Goal: Transaction & Acquisition: Purchase product/service

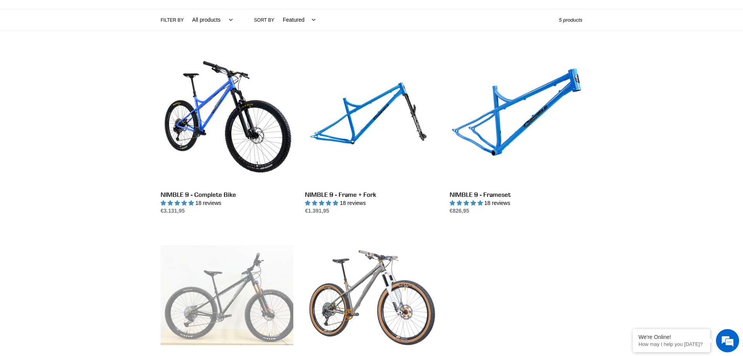
scroll to position [197, 0]
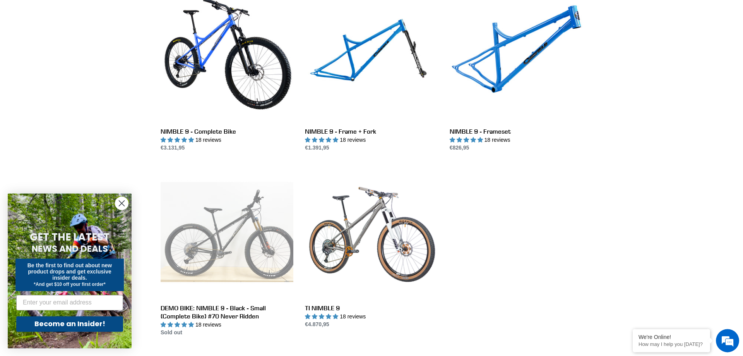
drag, startPoint x: 644, startPoint y: 175, endPoint x: 646, endPoint y: 168, distance: 7.2
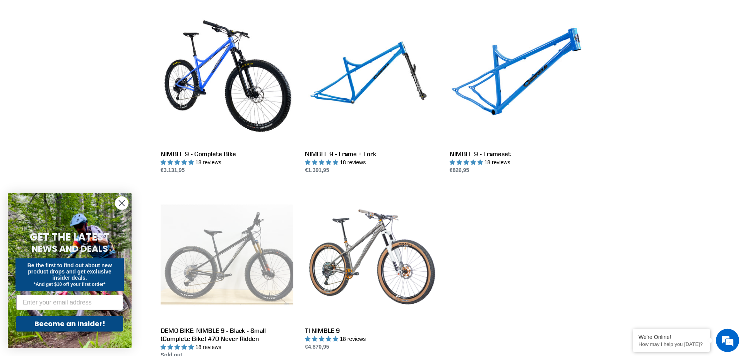
drag, startPoint x: 653, startPoint y: 164, endPoint x: 648, endPoint y: 149, distance: 15.3
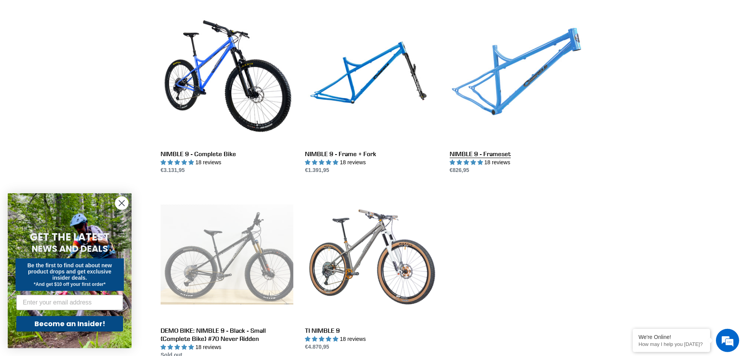
scroll to position [212, 0]
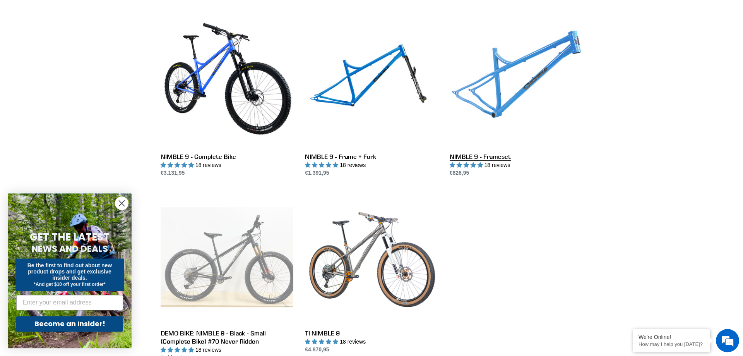
click at [502, 75] on link "NIMBLE 9 - Frameset" at bounding box center [516, 95] width 133 height 163
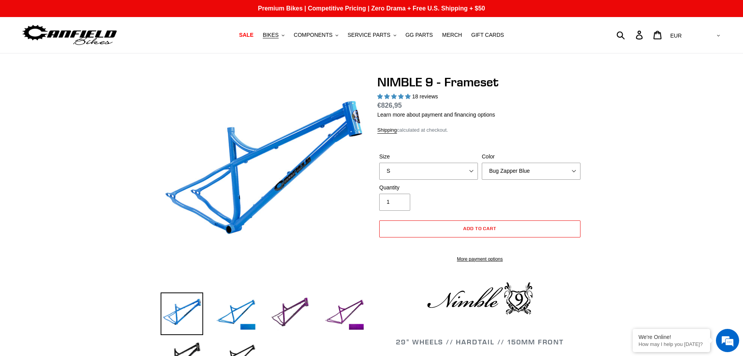
select select "highest-rating"
click at [379, 163] on select "S M L XL" at bounding box center [428, 171] width 99 height 17
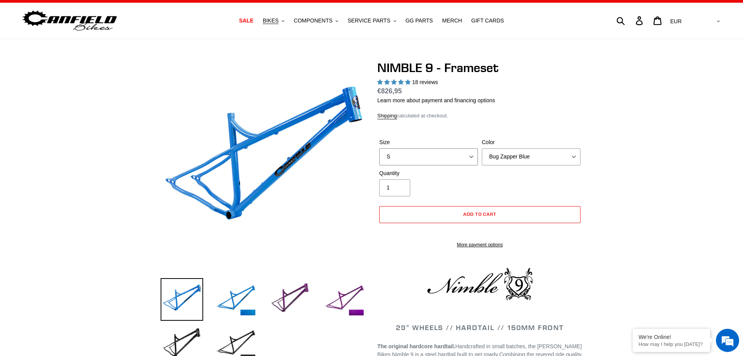
select select "M"
click option "M" at bounding box center [0, 0] width 0 height 0
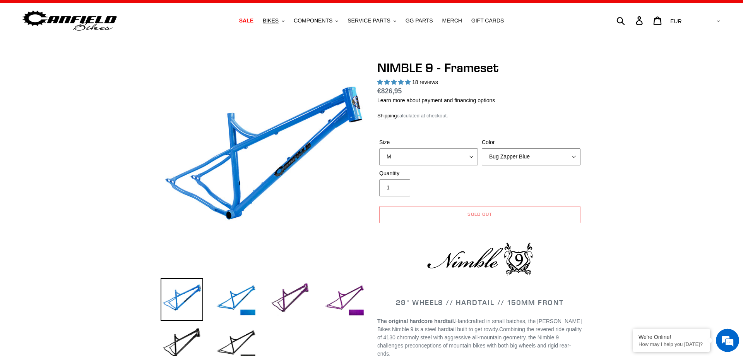
click at [482, 148] on select "Bug Zapper Blue Purple Haze -Sold Out Galaxy Black" at bounding box center [531, 156] width 99 height 17
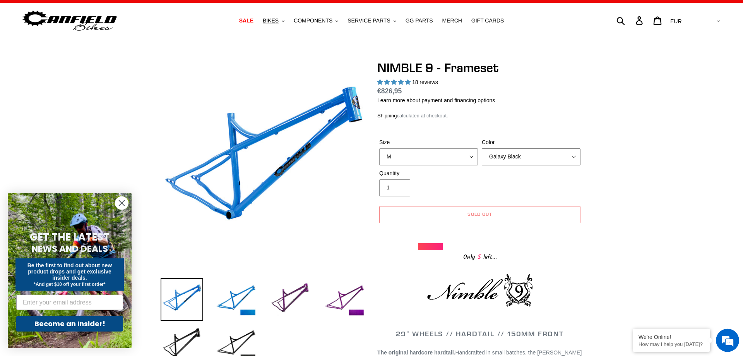
click option "Galaxy Black" at bounding box center [0, 0] width 0 height 0
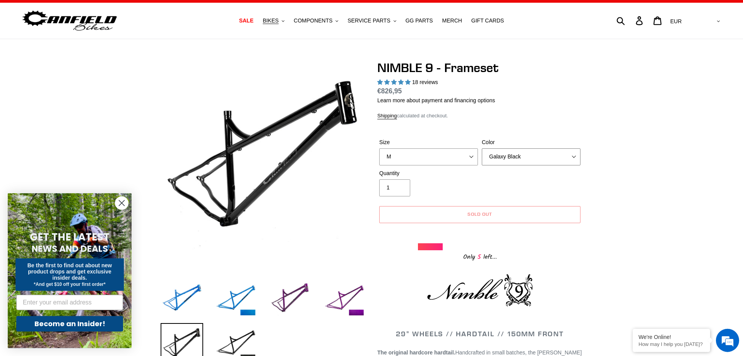
click at [482, 148] on select "Bug Zapper Blue Purple Haze -Sold Out Galaxy Black" at bounding box center [531, 156] width 99 height 17
click option "Purple Haze -Sold Out" at bounding box center [0, 0] width 0 height 0
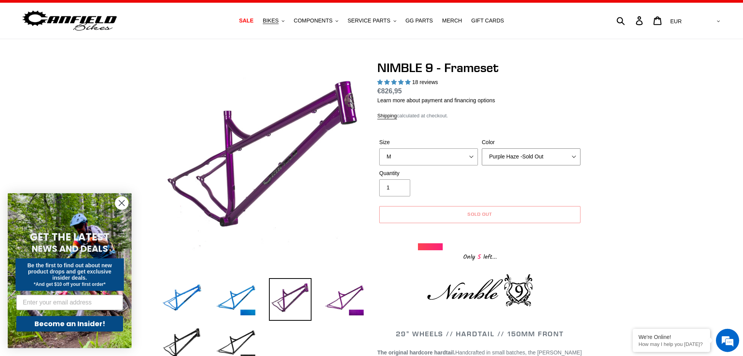
click at [482, 148] on select "Bug Zapper Blue Purple Haze -Sold Out Galaxy Black" at bounding box center [531, 156] width 99 height 17
click option "Galaxy Black" at bounding box center [0, 0] width 0 height 0
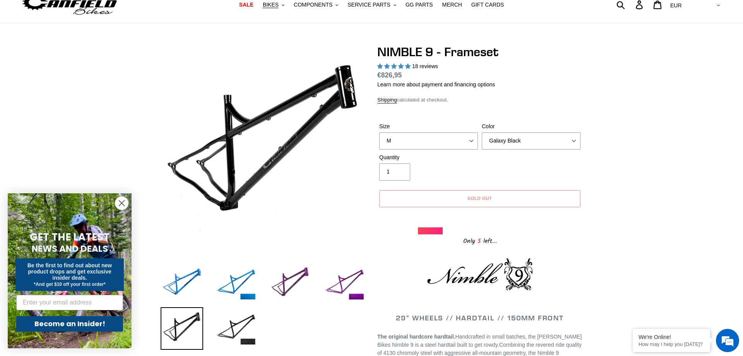
scroll to position [44, 0]
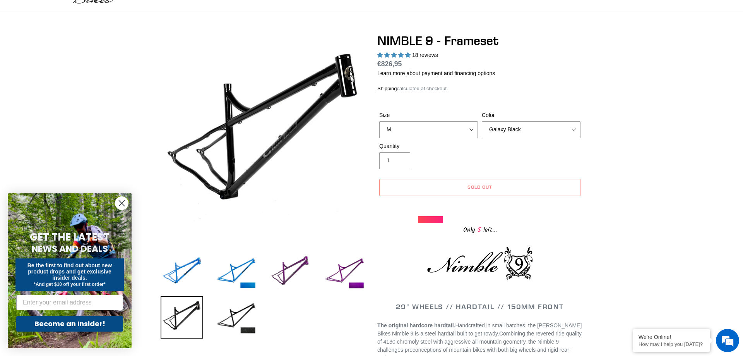
drag, startPoint x: 623, startPoint y: 144, endPoint x: 624, endPoint y: 152, distance: 7.4
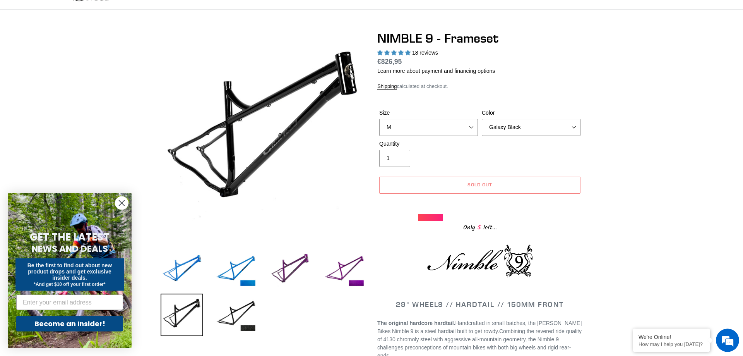
click at [482, 119] on select "Bug Zapper Blue Purple Haze -Sold Out Galaxy Black" at bounding box center [531, 127] width 99 height 17
click option "Bug Zapper Blue" at bounding box center [0, 0] width 0 height 0
click at [482, 119] on select "Bug Zapper Blue Purple Haze -Sold Out Galaxy Black" at bounding box center [531, 127] width 99 height 17
select select "Galaxy Black"
click option "Galaxy Black" at bounding box center [0, 0] width 0 height 0
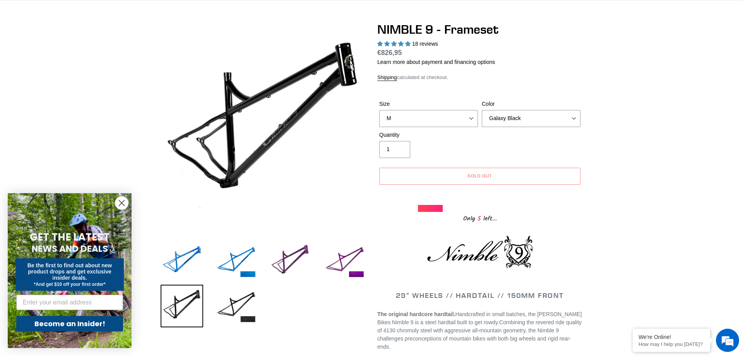
drag, startPoint x: 622, startPoint y: 137, endPoint x: 622, endPoint y: 120, distance: 17.4
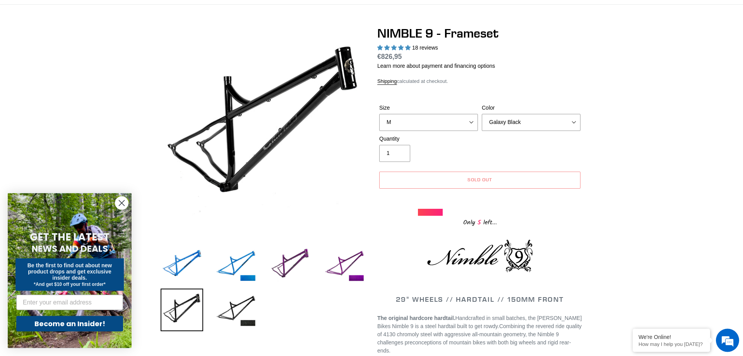
scroll to position [55, 0]
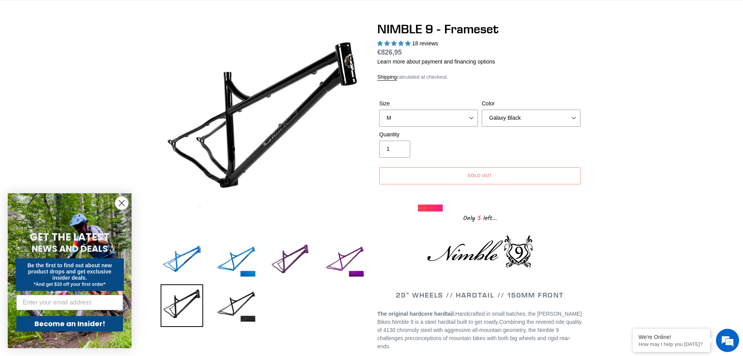
drag, startPoint x: 622, startPoint y: 115, endPoint x: 623, endPoint y: 125, distance: 9.3
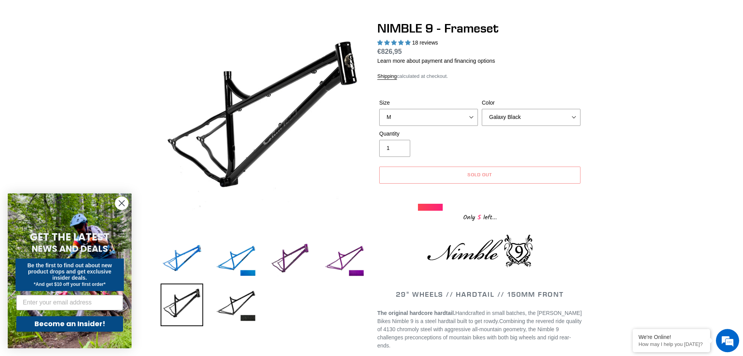
scroll to position [0, 0]
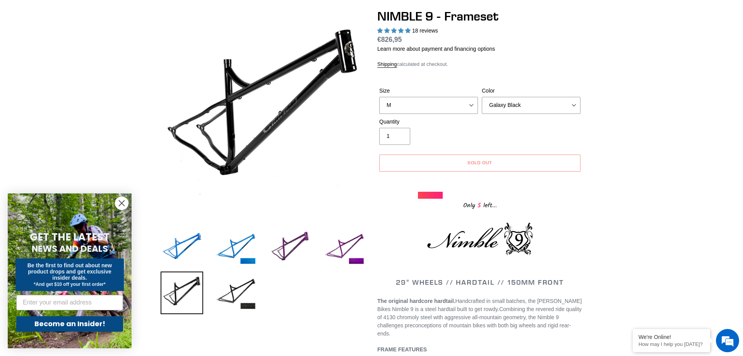
drag, startPoint x: 618, startPoint y: 128, endPoint x: 620, endPoint y: 115, distance: 13.4
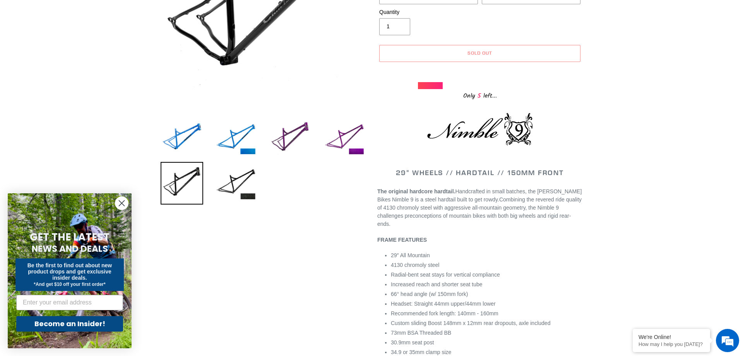
drag, startPoint x: 621, startPoint y: 114, endPoint x: 618, endPoint y: 174, distance: 60.1
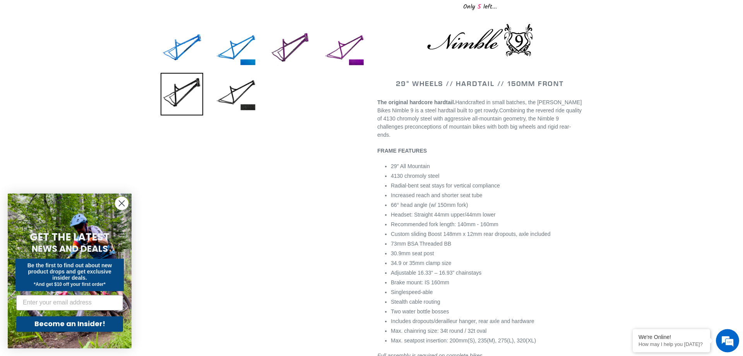
scroll to position [19, 0]
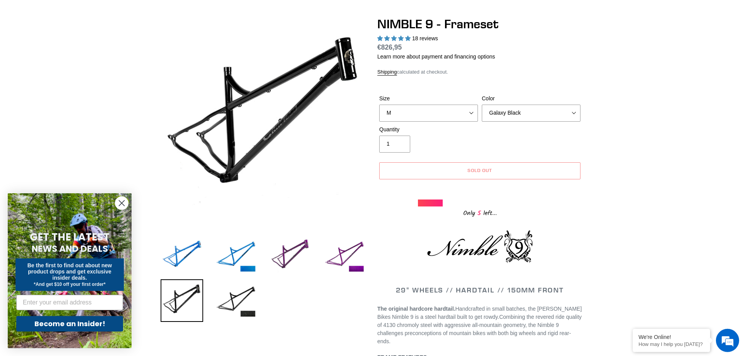
drag, startPoint x: 630, startPoint y: 125, endPoint x: 620, endPoint y: 109, distance: 19.3
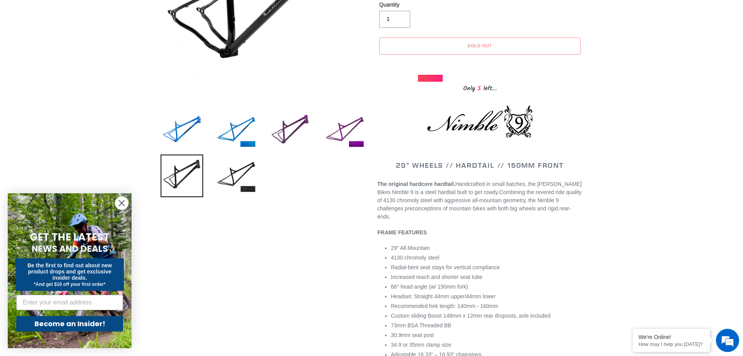
drag, startPoint x: 626, startPoint y: 210, endPoint x: 628, endPoint y: 204, distance: 6.0
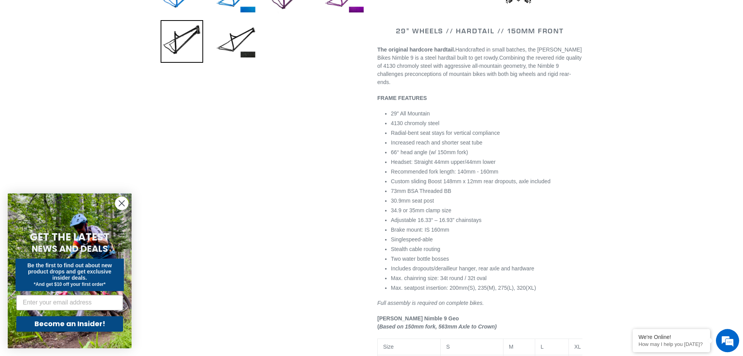
scroll to position [318, 0]
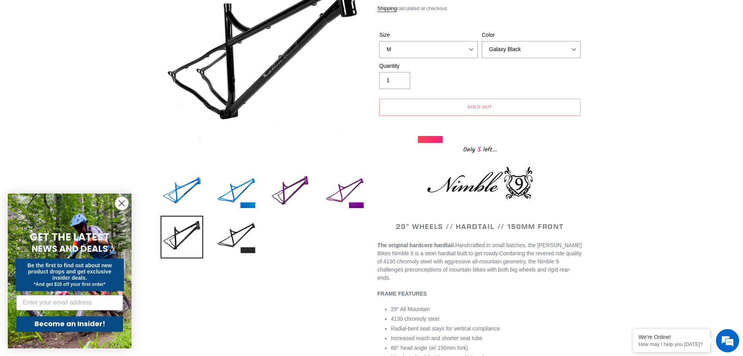
drag, startPoint x: 633, startPoint y: 182, endPoint x: 626, endPoint y: 107, distance: 75.0
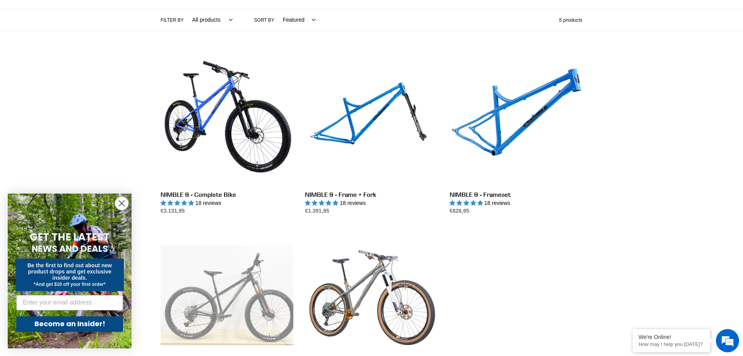
drag, startPoint x: 619, startPoint y: 111, endPoint x: 621, endPoint y: 101, distance: 10.0
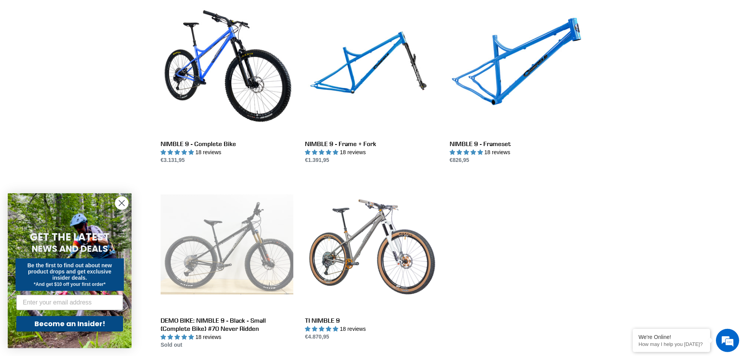
drag, startPoint x: 623, startPoint y: 110, endPoint x: 620, endPoint y: 144, distance: 33.8
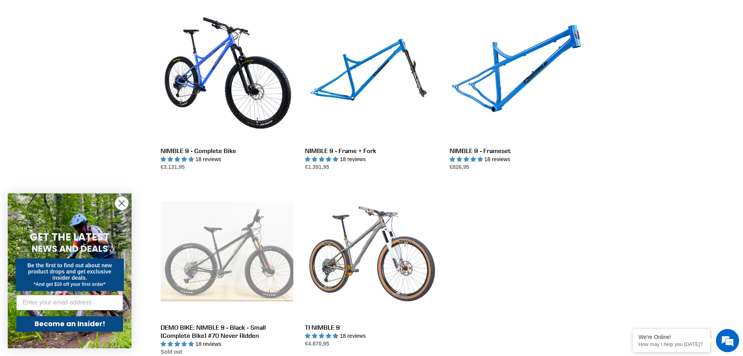
drag, startPoint x: 624, startPoint y: 145, endPoint x: 623, endPoint y: 127, distance: 17.4
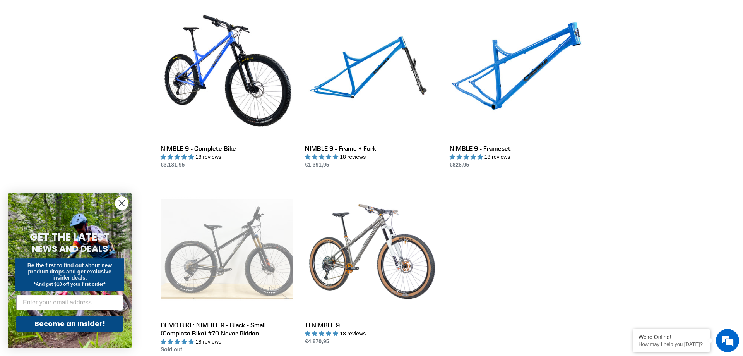
drag, startPoint x: 621, startPoint y: 129, endPoint x: 622, endPoint y: 154, distance: 24.8
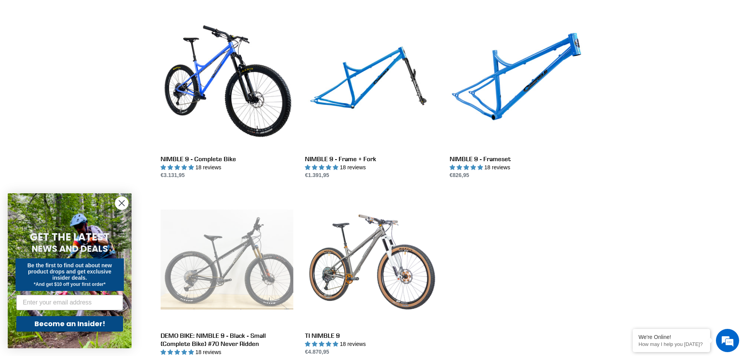
drag, startPoint x: 627, startPoint y: 111, endPoint x: 635, endPoint y: 0, distance: 111.0
